Goal: Information Seeking & Learning: Check status

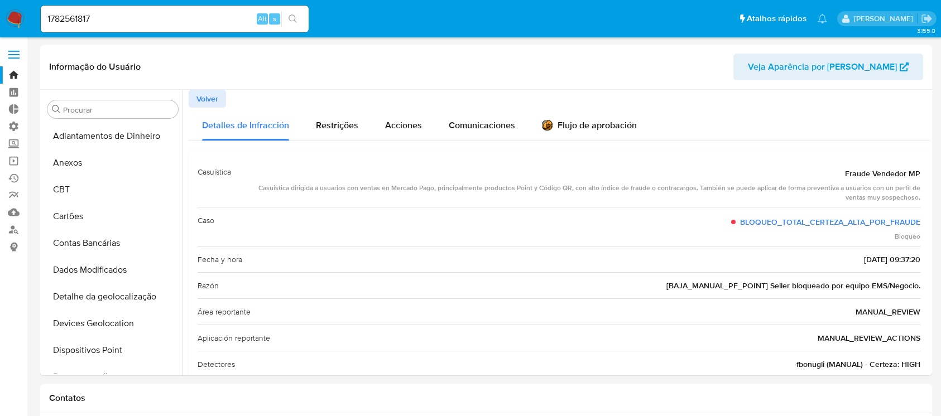
select select "10"
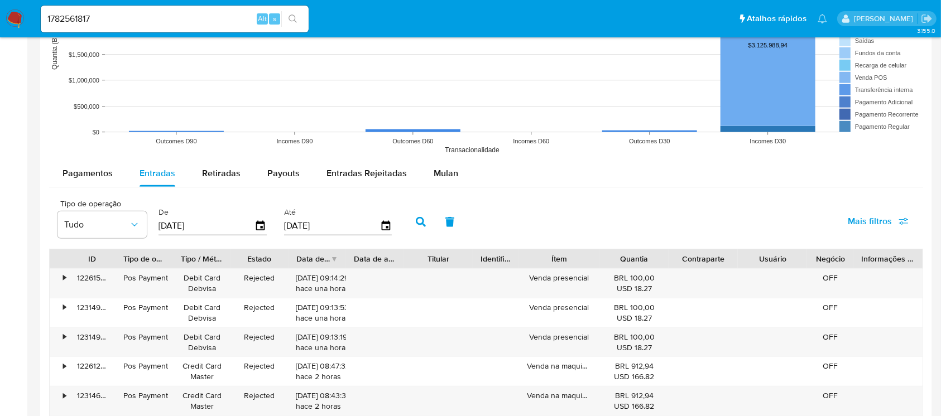
scroll to position [498, 0]
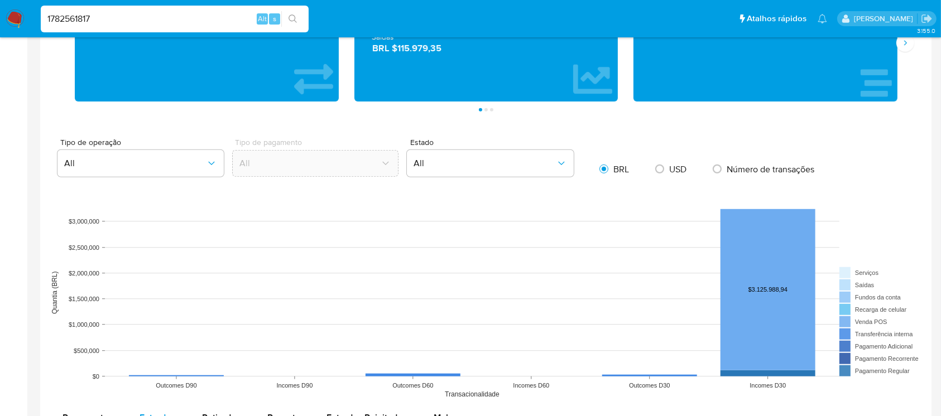
drag, startPoint x: 122, startPoint y: 25, endPoint x: 11, endPoint y: -1, distance: 114.4
click at [11, 0] on nav "Pausado Ver notificaciones 1782561817 Alt s Atalhos rápidos Presiona las siguie…" at bounding box center [470, 18] width 941 height 37
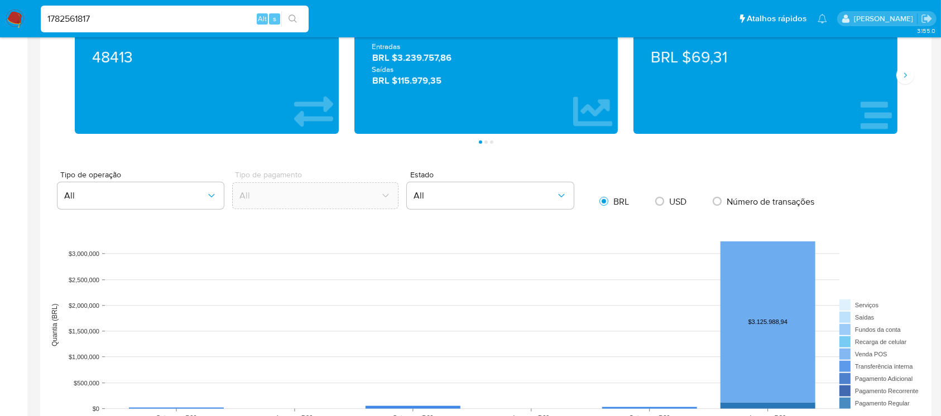
paste input "xvEdjAkN8X2kX0XLz5cugzZW"
type input "xvEdjAkN8X2kX0XLz5cugzZW"
click at [294, 15] on icon "search-icon" at bounding box center [292, 19] width 9 height 9
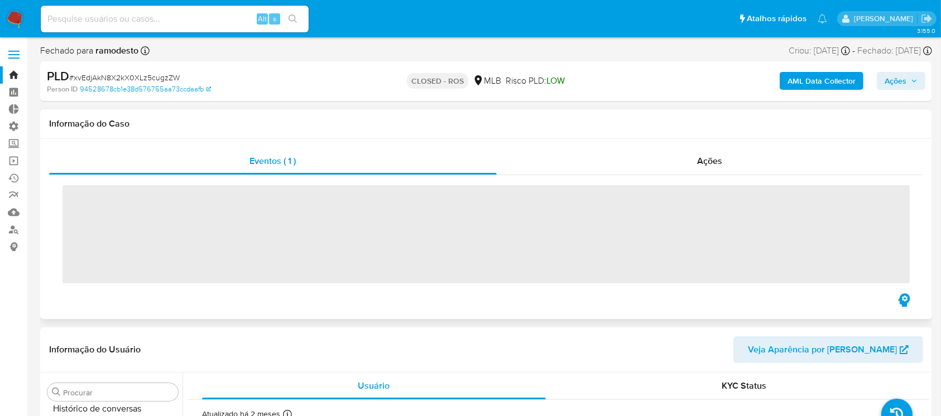
scroll to position [498, 0]
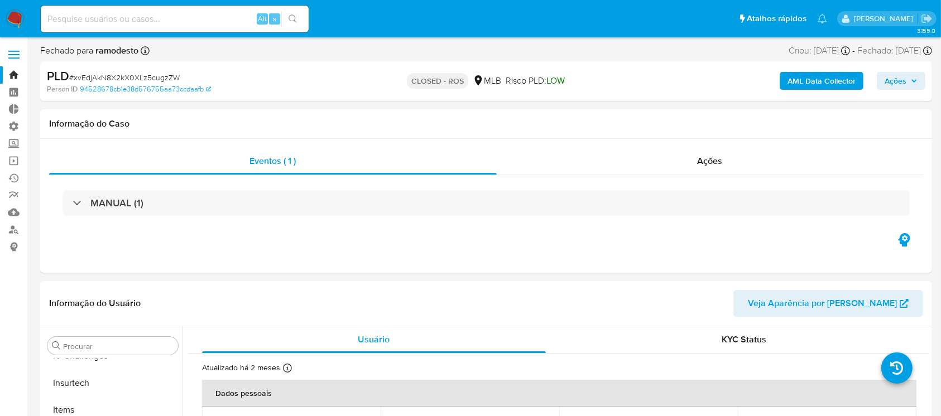
select select "10"
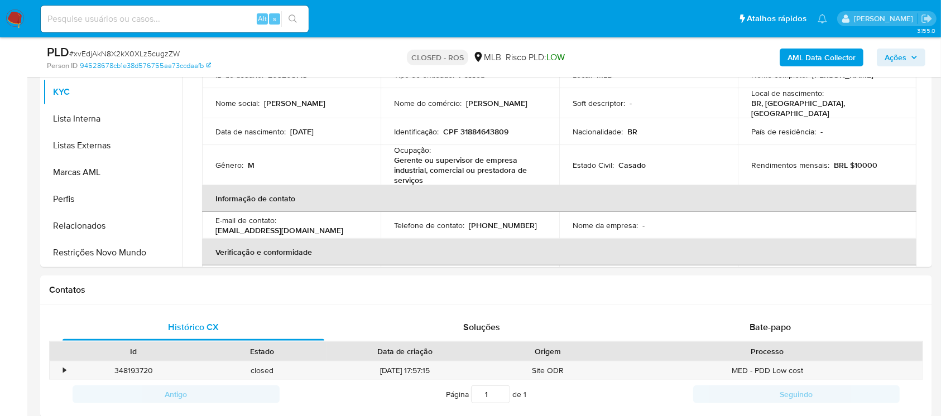
scroll to position [279, 0]
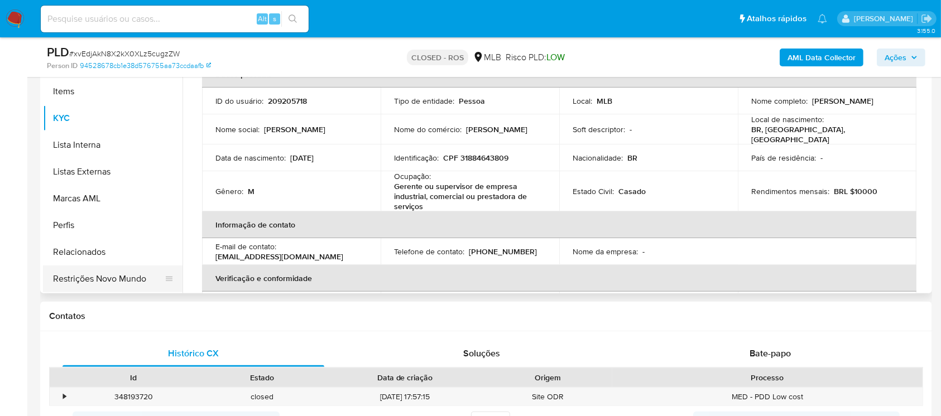
click at [118, 271] on button "Restrições Novo Mundo" at bounding box center [108, 279] width 131 height 27
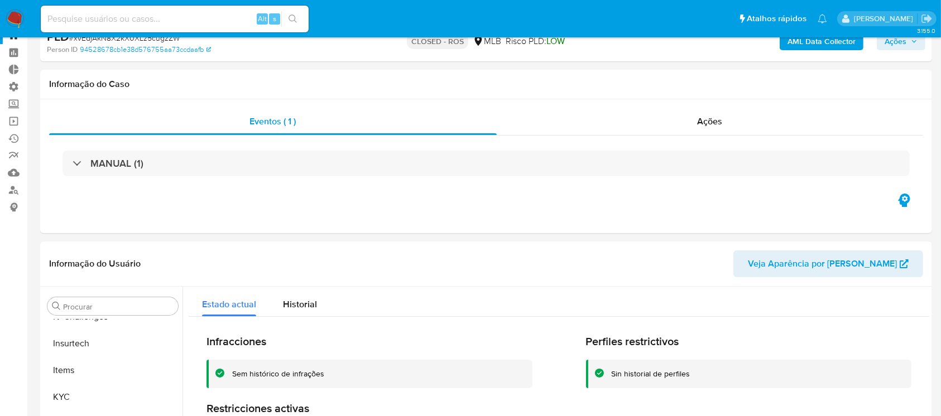
scroll to position [25, 0]
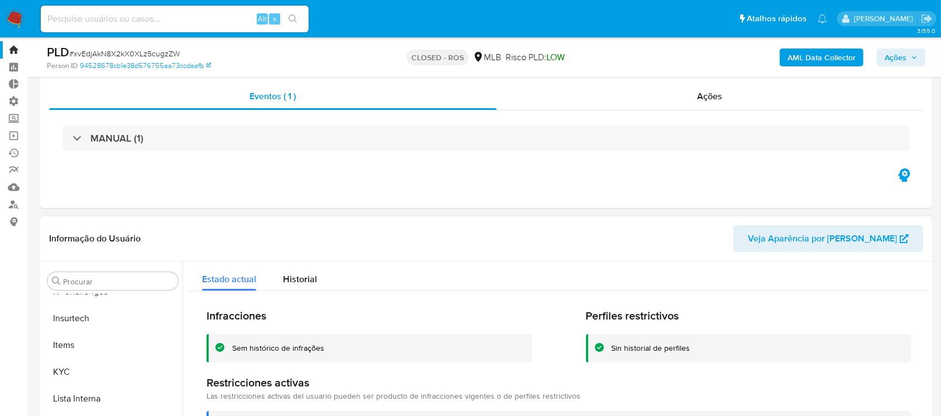
click at [831, 245] on span "Veja Aparência por [PERSON_NAME]" at bounding box center [821, 238] width 149 height 27
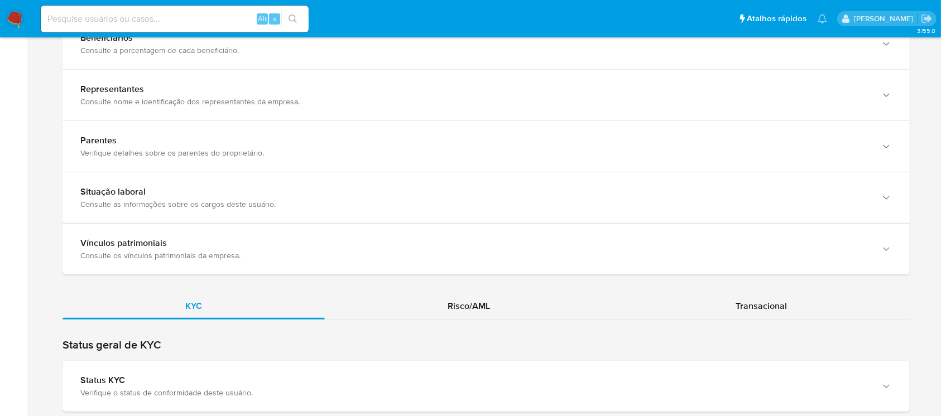
scroll to position [872, 0]
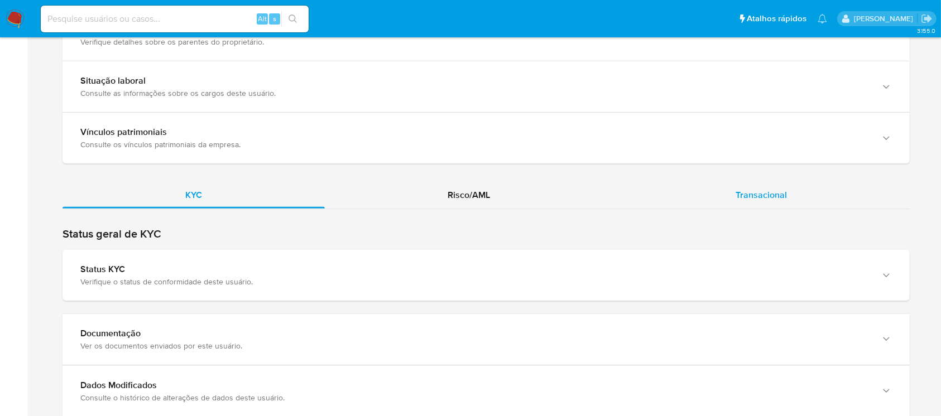
click at [768, 191] on span "Transacional" at bounding box center [760, 195] width 51 height 13
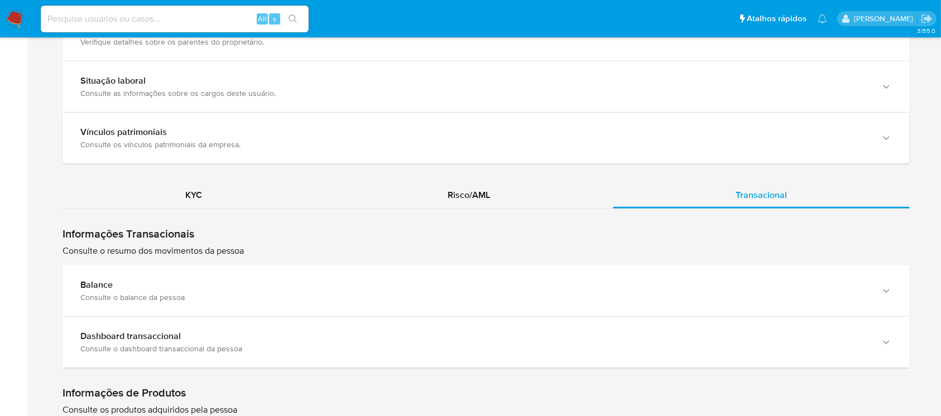
click at [232, 254] on p "Consulte o resumo dos movimentos da pessoa" at bounding box center [485, 251] width 847 height 12
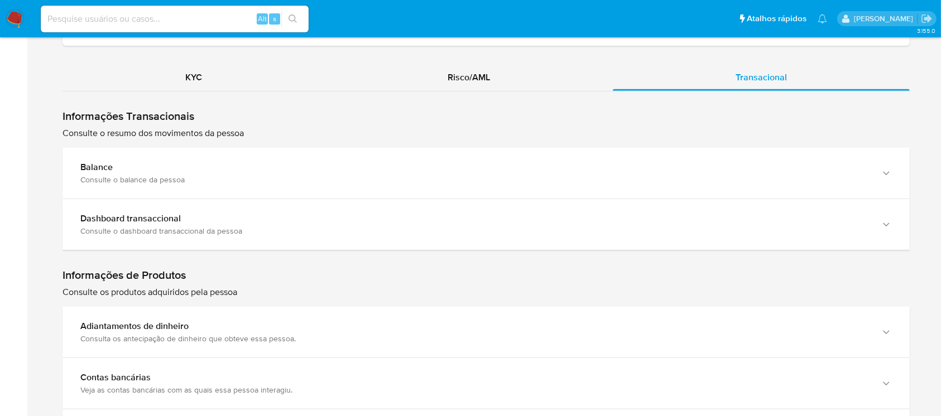
scroll to position [982, 0]
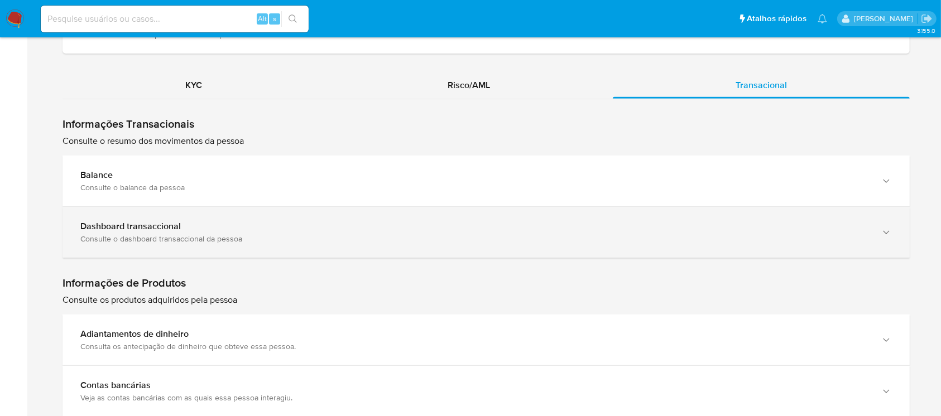
click at [861, 237] on div "Consulte o dashboard transaccional da pessoa" at bounding box center [474, 239] width 789 height 10
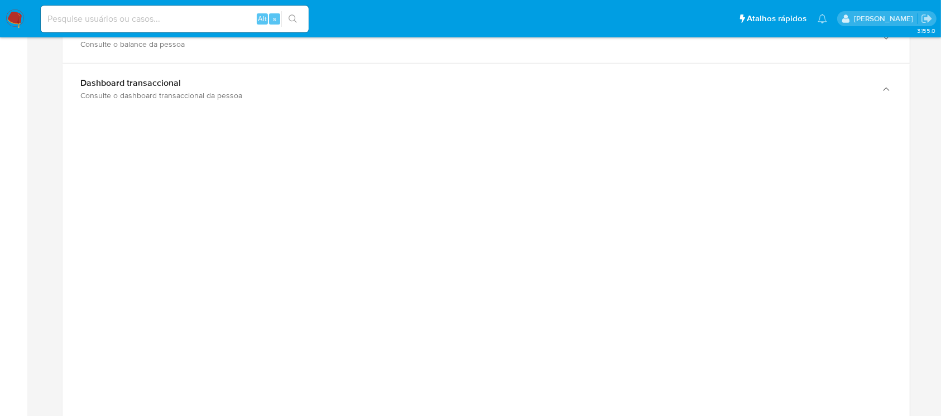
scroll to position [1132, 0]
click at [59, 247] on div "Home Informações pessoais Nível de conhecimento Verificado e declarado Tipo de …" at bounding box center [485, 174] width 891 height 2478
click at [49, 289] on div "Home Informações pessoais Nível de conhecimento Verificado e declarado Tipo de …" at bounding box center [485, 174] width 891 height 2478
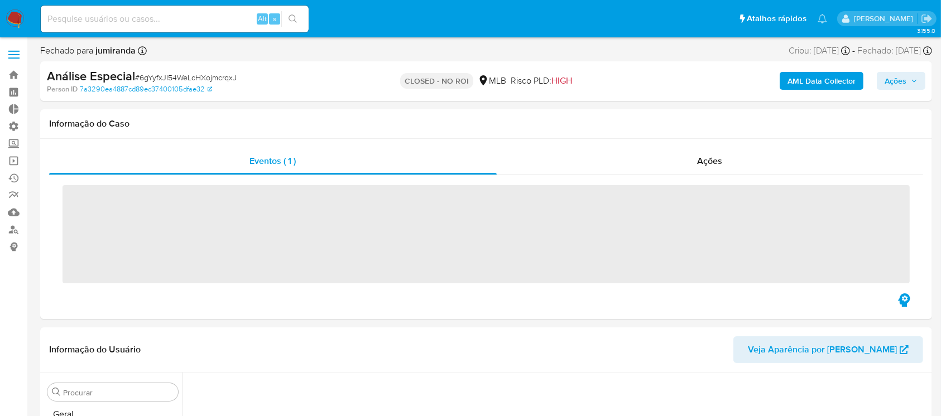
scroll to position [498, 0]
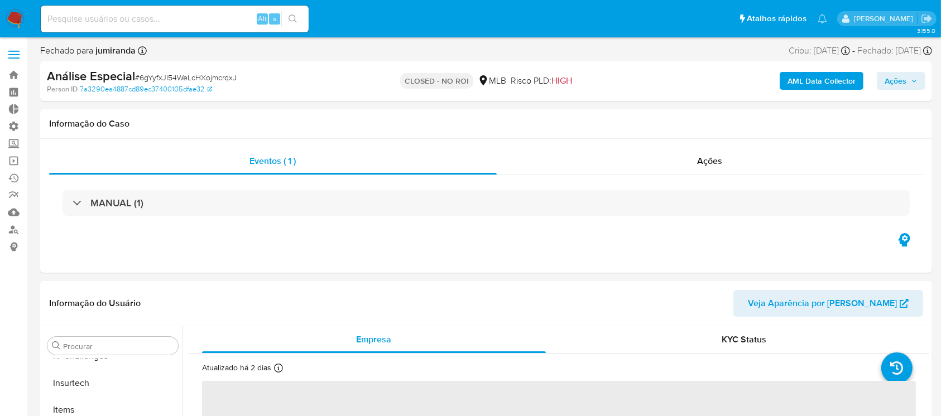
select select "10"
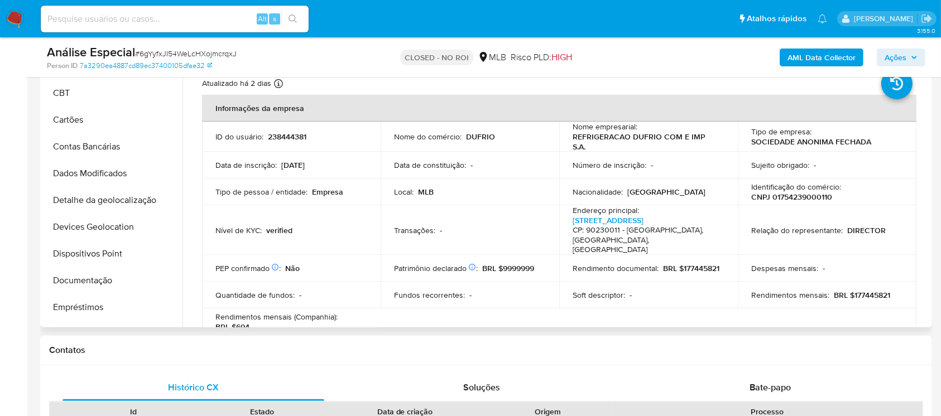
scroll to position [49, 0]
click at [93, 279] on button "Documentação" at bounding box center [108, 280] width 131 height 27
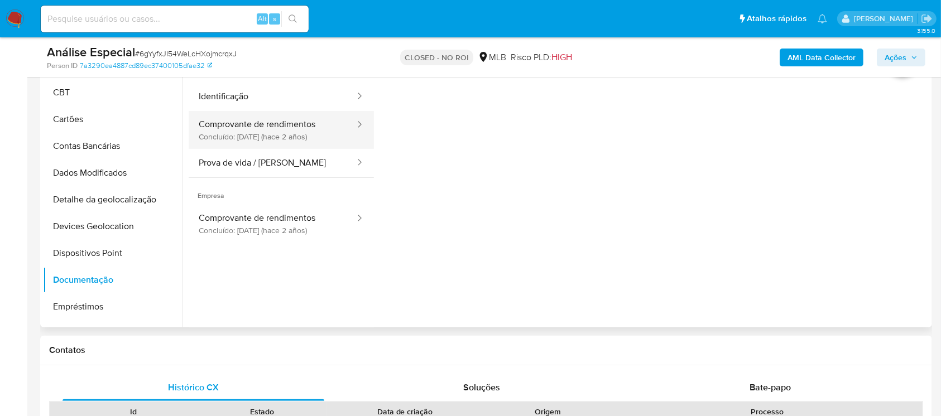
click at [347, 131] on div at bounding box center [356, 125] width 18 height 13
click at [347, 115] on div at bounding box center [356, 130] width 18 height 38
click at [264, 126] on button "Comprovante de rendimentos Concluído: 20/12/2023 (hace 2 años)" at bounding box center [272, 130] width 167 height 38
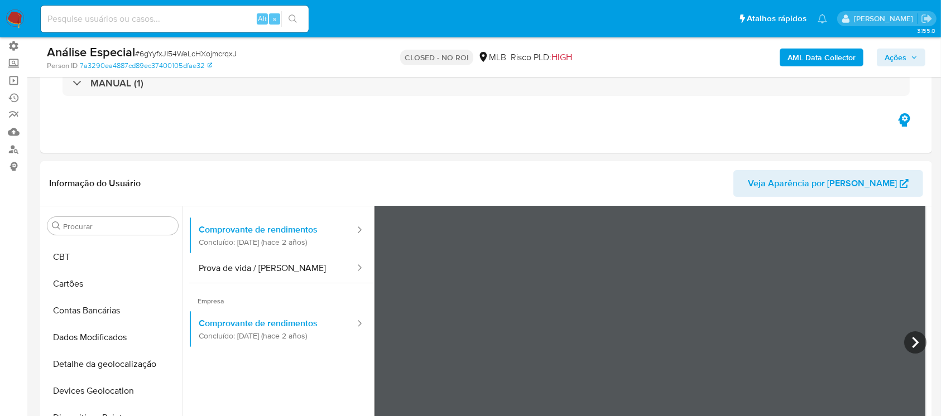
scroll to position [75, 0]
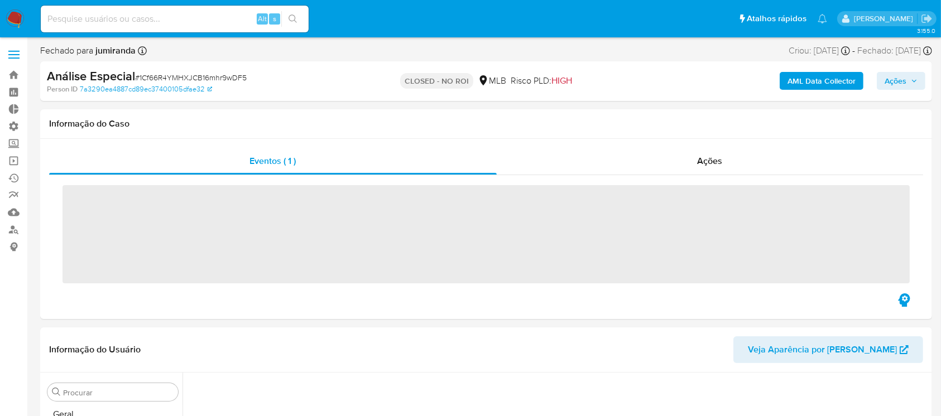
scroll to position [498, 0]
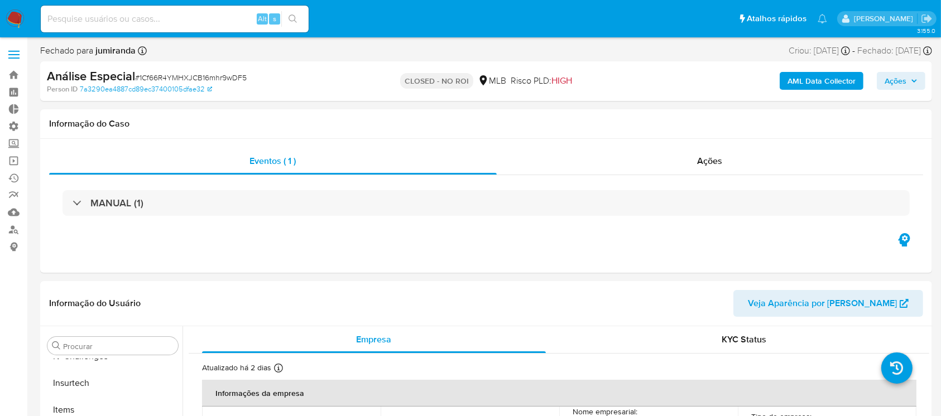
select select "10"
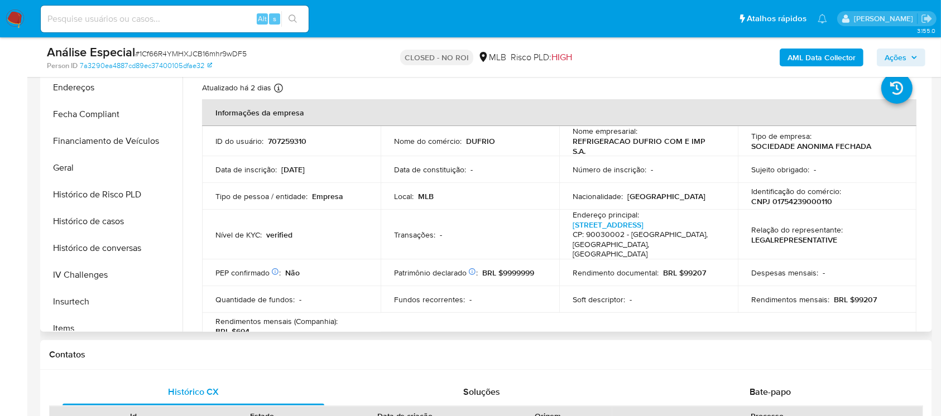
scroll to position [302, 0]
click at [108, 213] on button "Histórico de casos" at bounding box center [108, 219] width 131 height 27
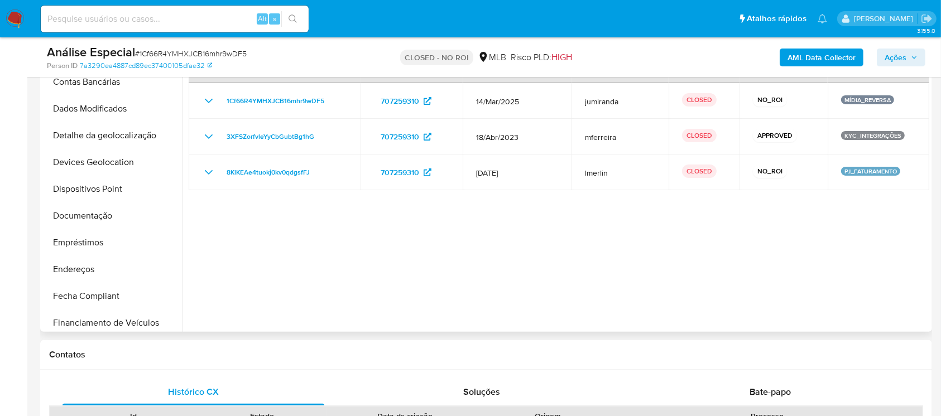
scroll to position [108, 0]
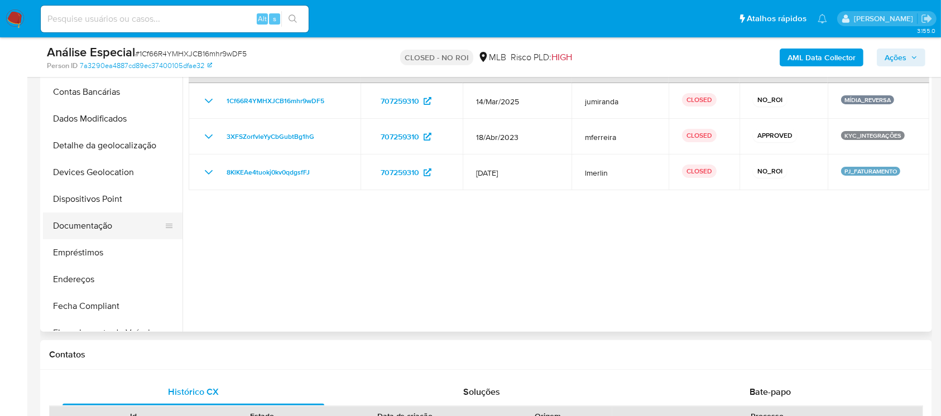
click at [97, 225] on button "Documentação" at bounding box center [108, 226] width 131 height 27
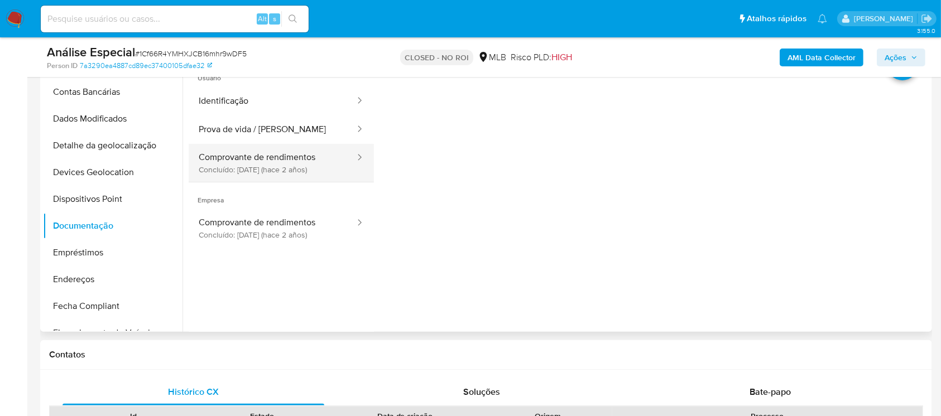
click at [354, 157] on icon at bounding box center [359, 157] width 11 height 11
click at [245, 158] on button "Comprovante de rendimentos Concluído: 13/12/2023 (hace 2 años)" at bounding box center [272, 163] width 167 height 38
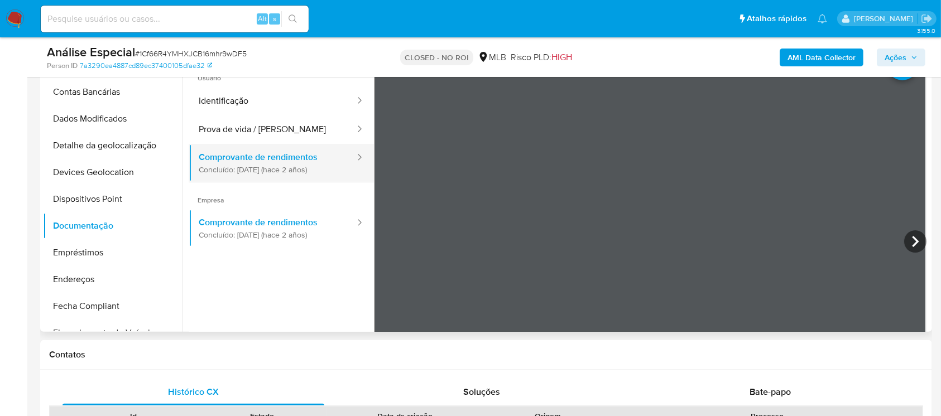
click at [245, 158] on button "Comprovante de rendimentos Concluído: 13/12/2023 (hace 2 años)" at bounding box center [272, 163] width 167 height 38
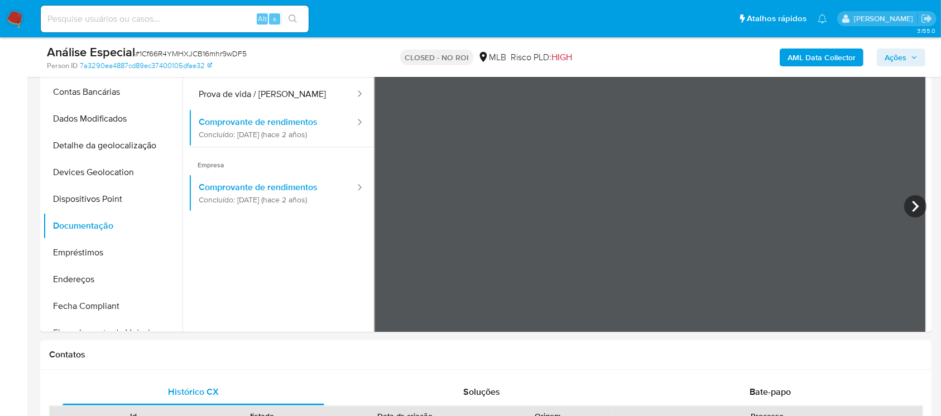
scroll to position [37, 0]
